Goal: Task Accomplishment & Management: Manage account settings

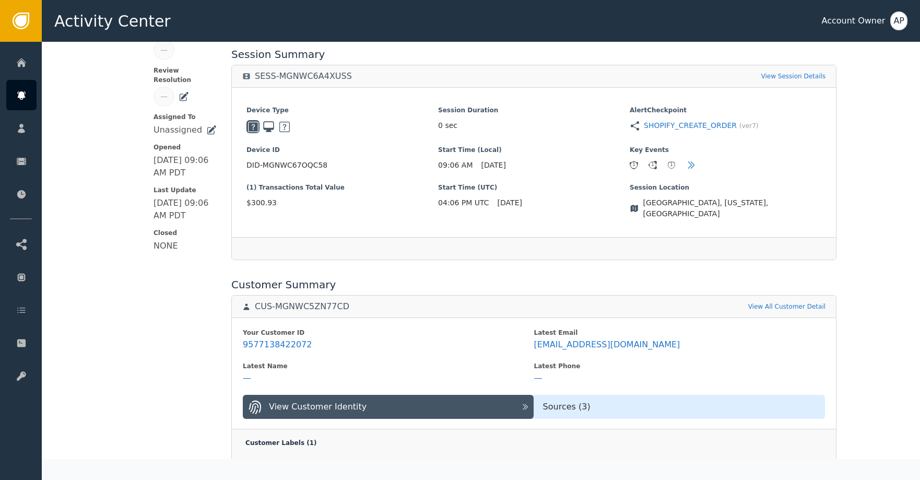
scroll to position [197, 0]
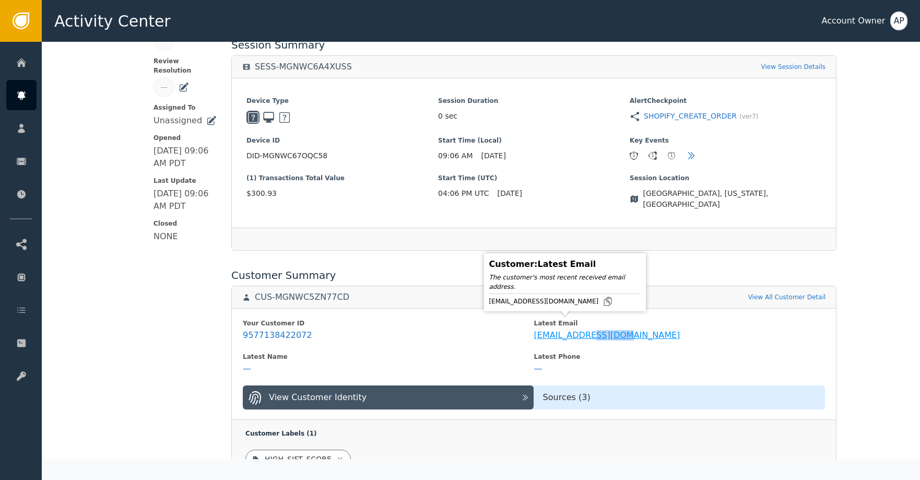
drag, startPoint x: 617, startPoint y: 325, endPoint x: 581, endPoint y: 325, distance: 35.5
click at [581, 329] on span "[EMAIL_ADDRESS][DOMAIN_NAME]" at bounding box center [679, 335] width 291 height 13
click at [602, 303] on icon at bounding box center [607, 301] width 10 height 10
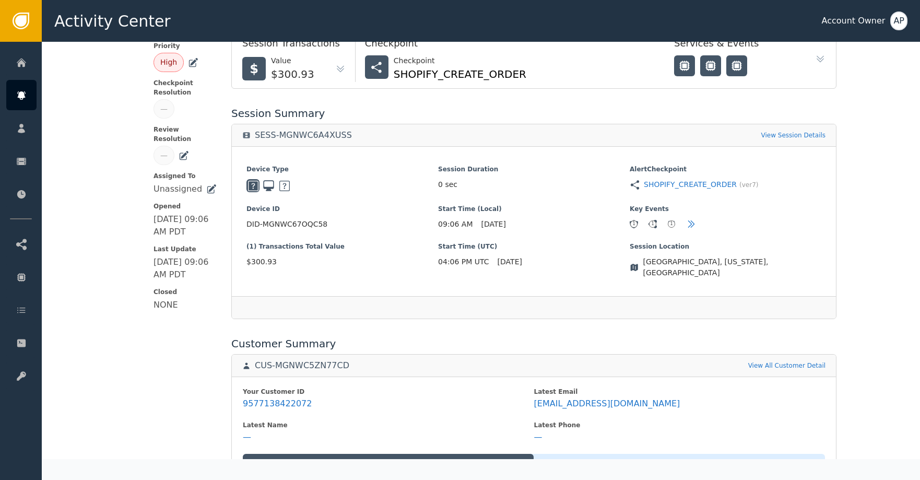
scroll to position [0, 0]
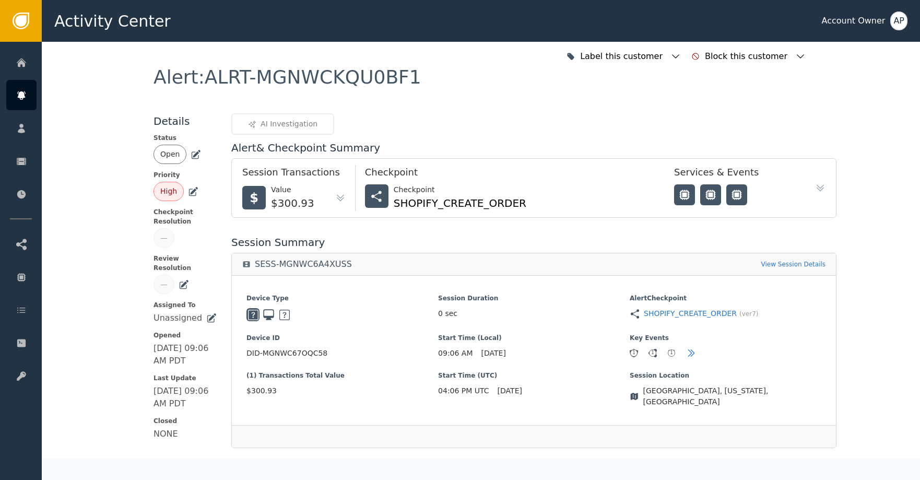
click at [190, 151] on icon at bounding box center [195, 154] width 10 height 10
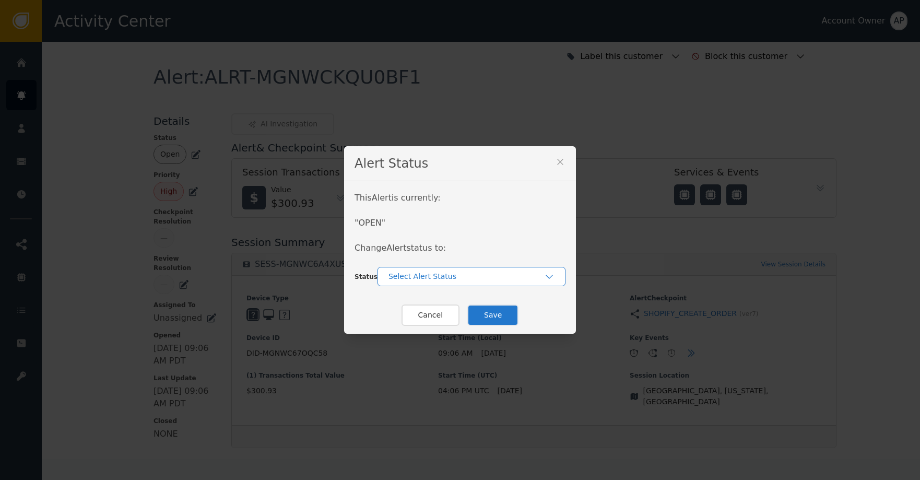
click at [424, 273] on div "Select Alert Status" at bounding box center [466, 276] width 156 height 11
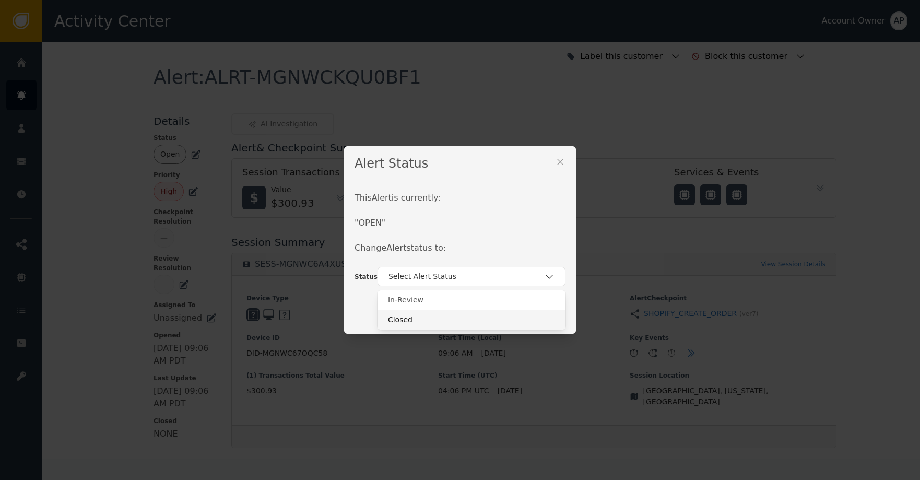
drag, startPoint x: 455, startPoint y: 316, endPoint x: 467, endPoint y: 317, distance: 12.1
click at [455, 316] on div "Closed" at bounding box center [471, 319] width 167 height 11
click at [491, 317] on button "Save" at bounding box center [492, 314] width 51 height 21
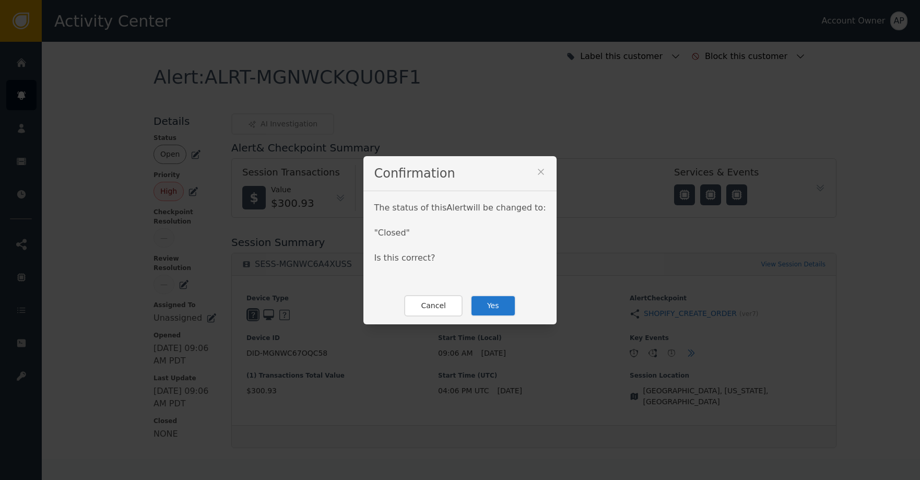
click at [493, 307] on button "Yes" at bounding box center [492, 305] width 45 height 21
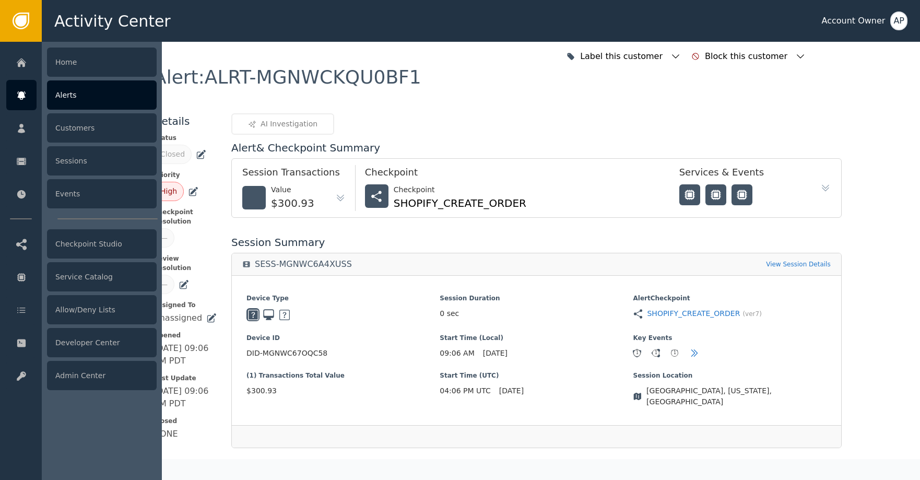
click at [29, 88] on div at bounding box center [21, 95] width 30 height 30
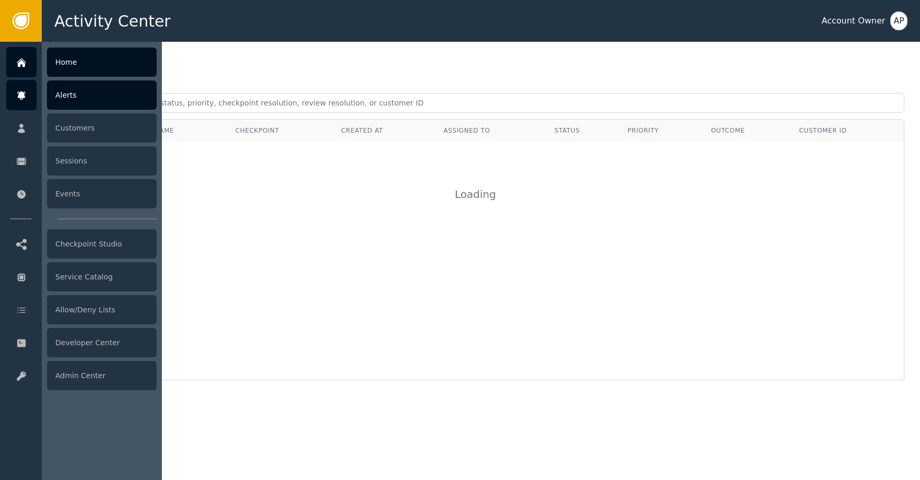
click at [20, 70] on div at bounding box center [21, 62] width 30 height 30
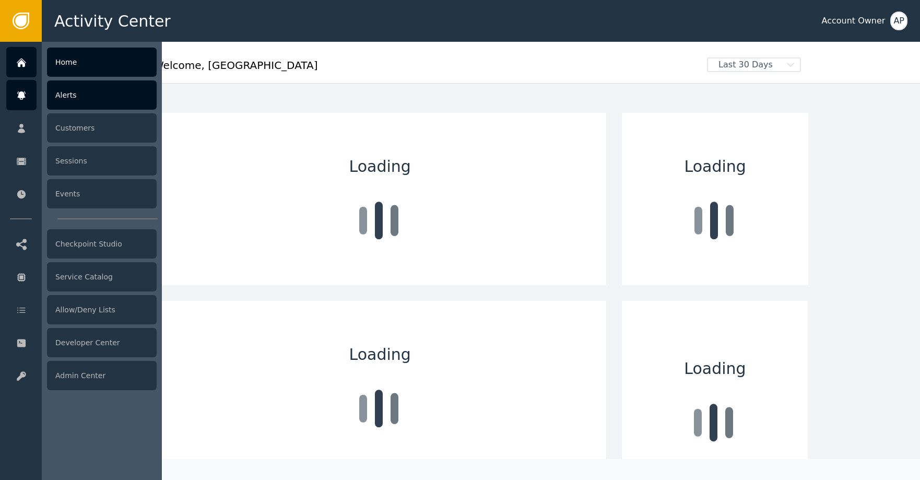
click at [106, 94] on div "Alerts" at bounding box center [102, 94] width 110 height 29
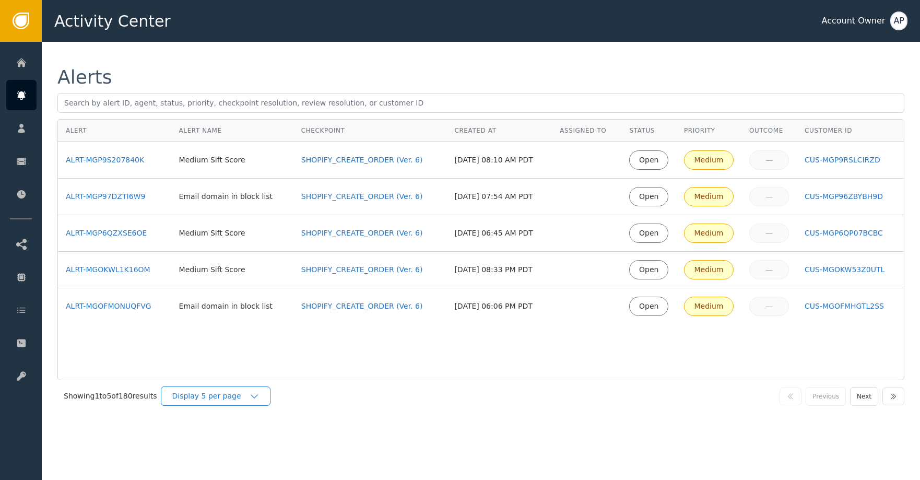
click at [239, 393] on div "Display 5 per page" at bounding box center [210, 395] width 77 height 11
click at [244, 436] on div "Display 25 per page" at bounding box center [218, 439] width 84 height 11
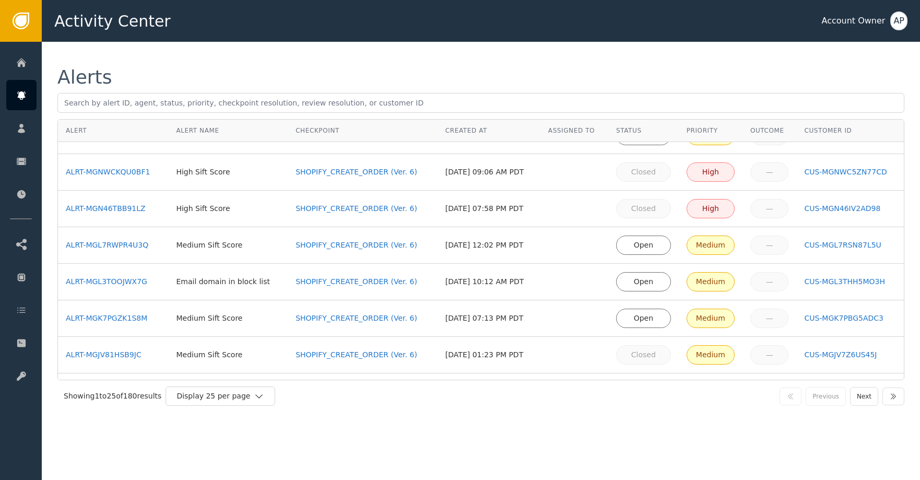
scroll to position [281, 0]
click at [130, 317] on div "ALRT-MGK7PGZK1S8M" at bounding box center [113, 317] width 94 height 11
drag, startPoint x: 126, startPoint y: 287, endPoint x: 125, endPoint y: 277, distance: 10.5
click at [126, 287] on td "ALRT-MGL3TOOJWX7G" at bounding box center [113, 281] width 110 height 37
drag, startPoint x: 120, startPoint y: 282, endPoint x: 120, endPoint y: 269, distance: 13.1
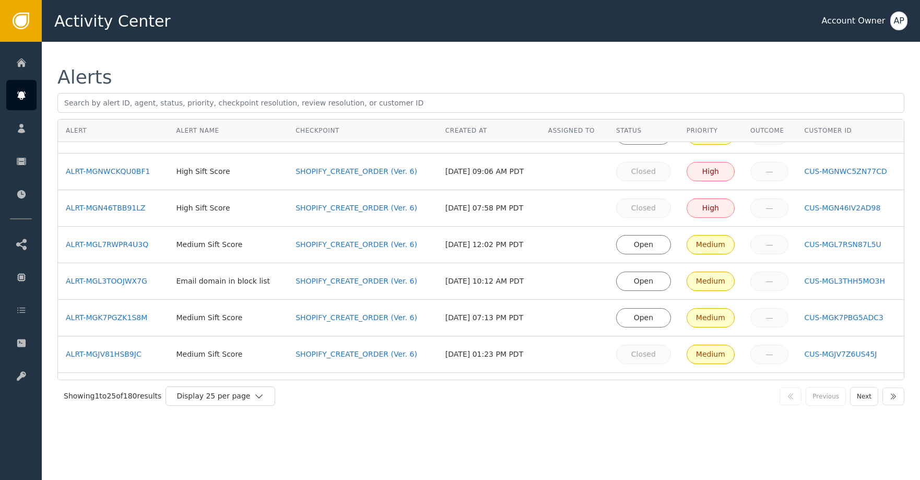
click at [120, 282] on div "ALRT-MGL3TOOJWX7G" at bounding box center [113, 281] width 94 height 11
click at [123, 245] on div "ALRT-MGL7RWPR4U3Q" at bounding box center [113, 244] width 94 height 11
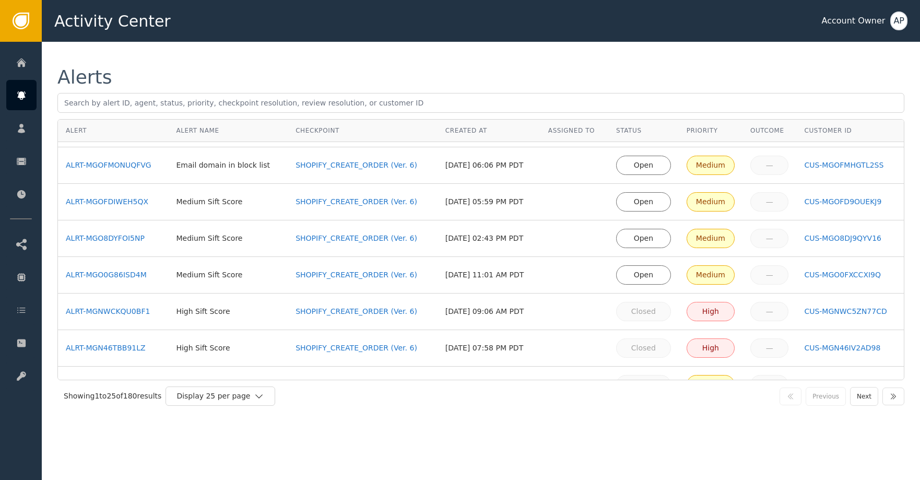
scroll to position [135, 0]
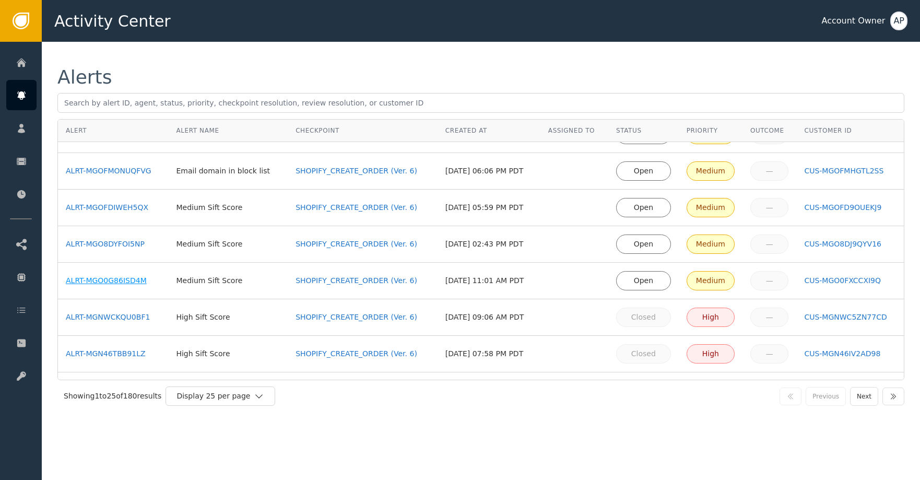
click at [134, 280] on div "ALRT-MGO0G86ISD4M" at bounding box center [113, 280] width 94 height 11
click at [136, 248] on div "ALRT-MGO8DYFOI5NP" at bounding box center [113, 244] width 94 height 11
click at [134, 211] on div "ALRT-MGOFDIWEH5QX" at bounding box center [113, 207] width 94 height 11
click at [138, 174] on div "ALRT-MGOFMONUQFVG" at bounding box center [113, 170] width 94 height 11
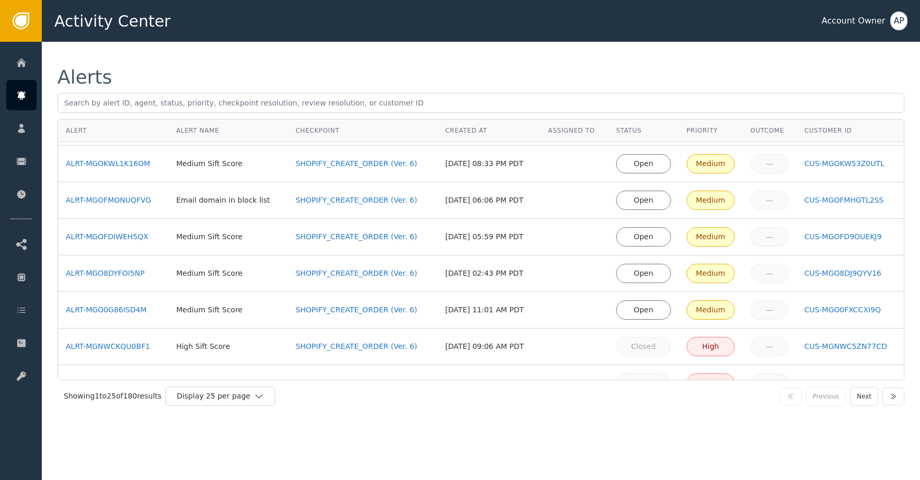
scroll to position [104, 0]
click at [139, 171] on td "ALRT-MGOKWL1K16OM" at bounding box center [113, 166] width 110 height 37
click at [138, 169] on div "ALRT-MGOKWL1K16OM" at bounding box center [113, 165] width 94 height 11
